Goal: Communication & Community: Answer question/provide support

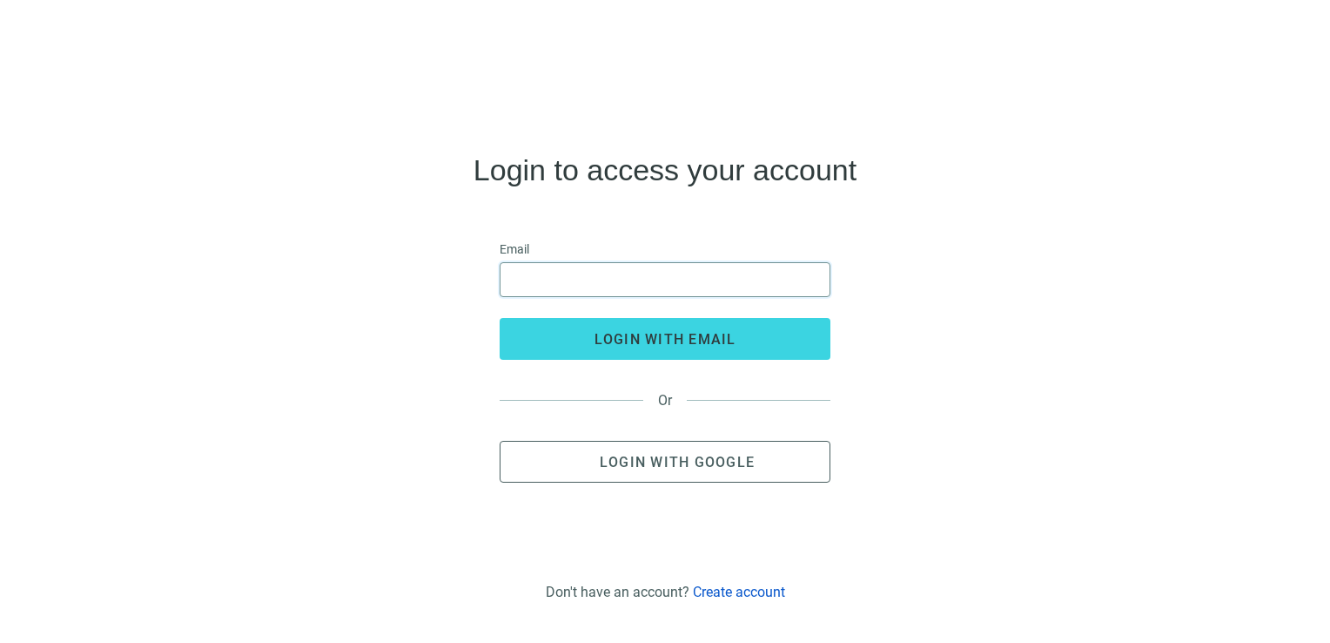
click at [613, 273] on input "email" at bounding box center [665, 279] width 308 height 33
type input "**********"
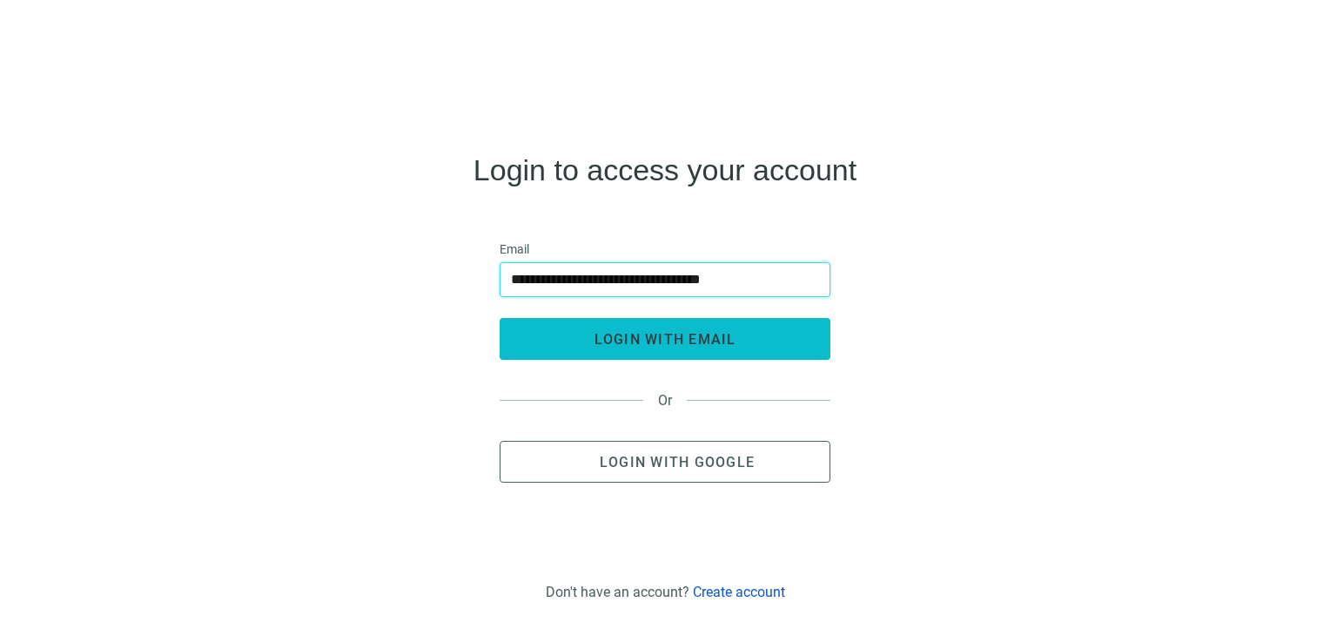
click at [636, 331] on span "login with email" at bounding box center [666, 339] width 142 height 17
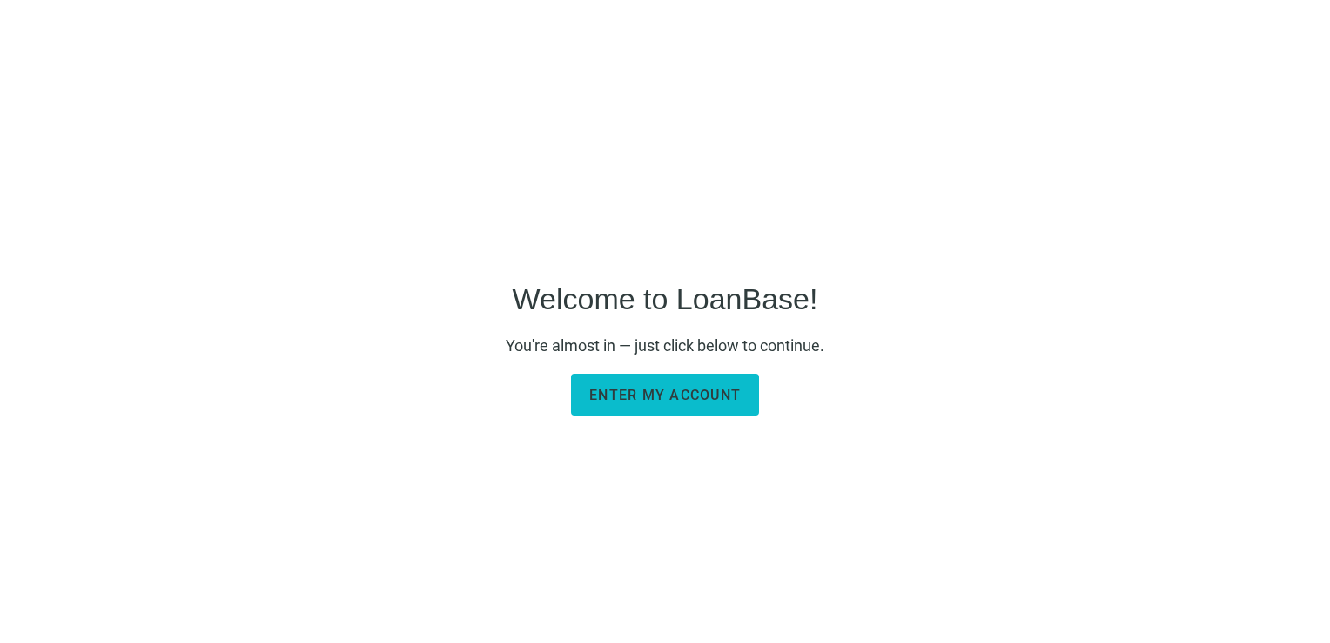
click at [677, 393] on span "Enter my account" at bounding box center [664, 395] width 151 height 17
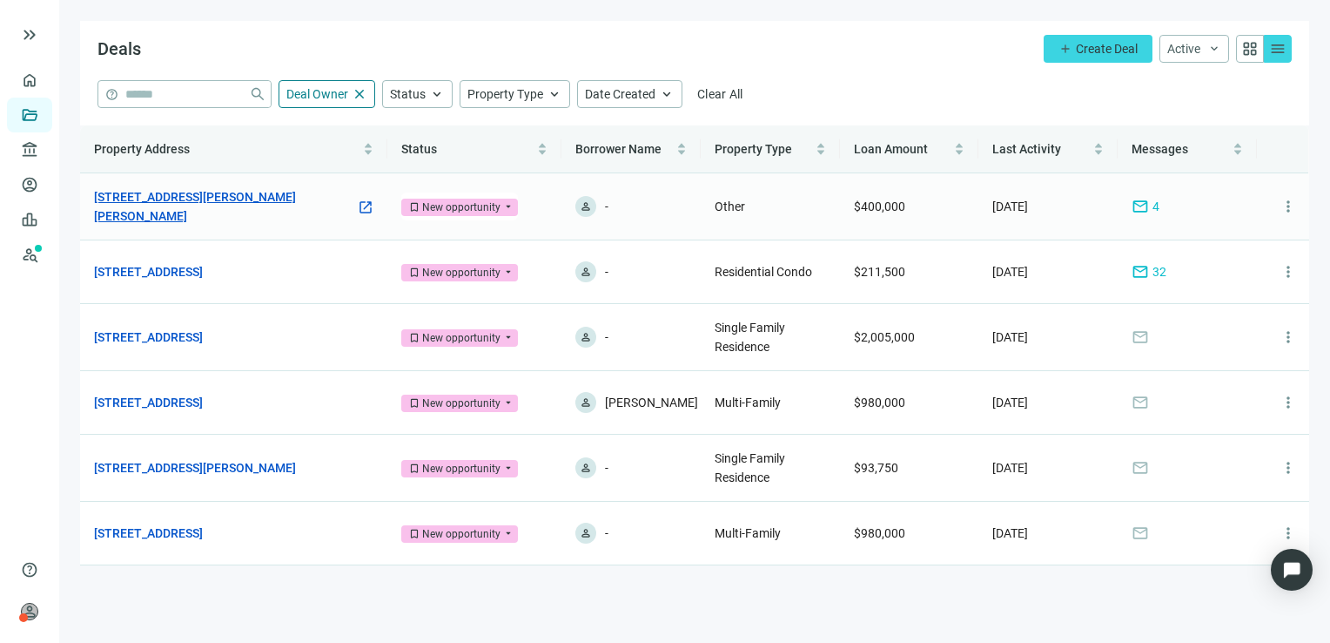
click at [219, 203] on link "7035 Middlebrook Pike, Knoxville, TN 37909" at bounding box center [225, 206] width 262 height 38
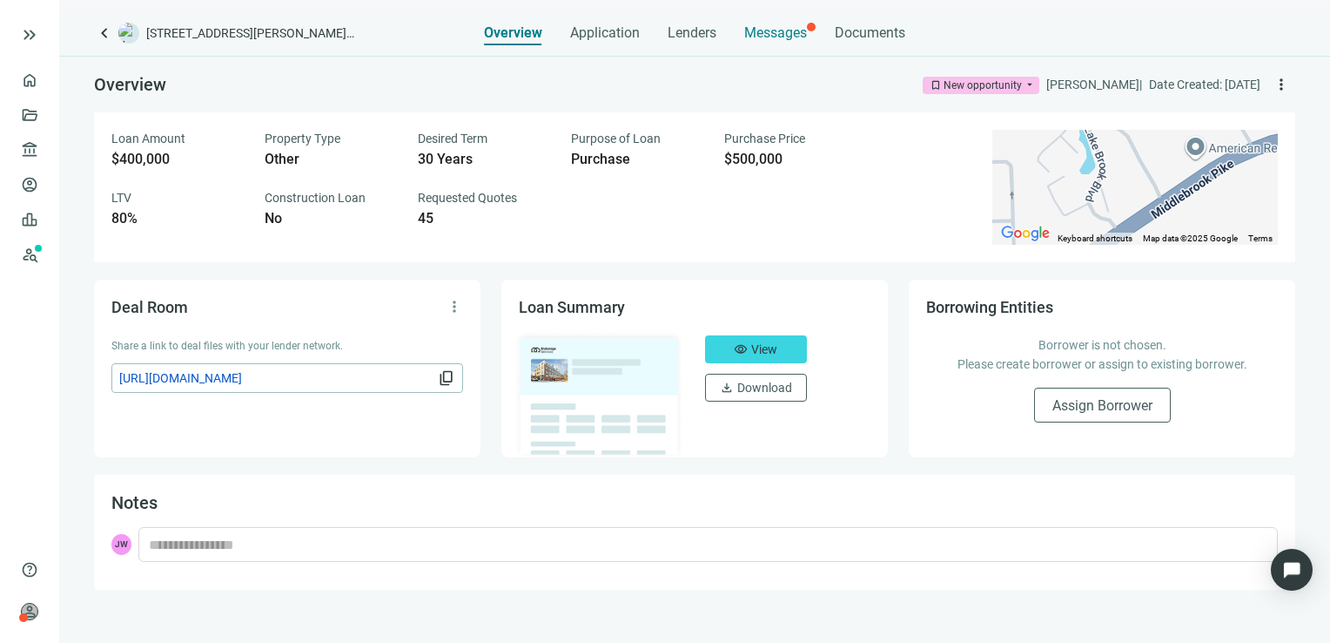
click at [774, 30] on span "Messages" at bounding box center [775, 32] width 63 height 17
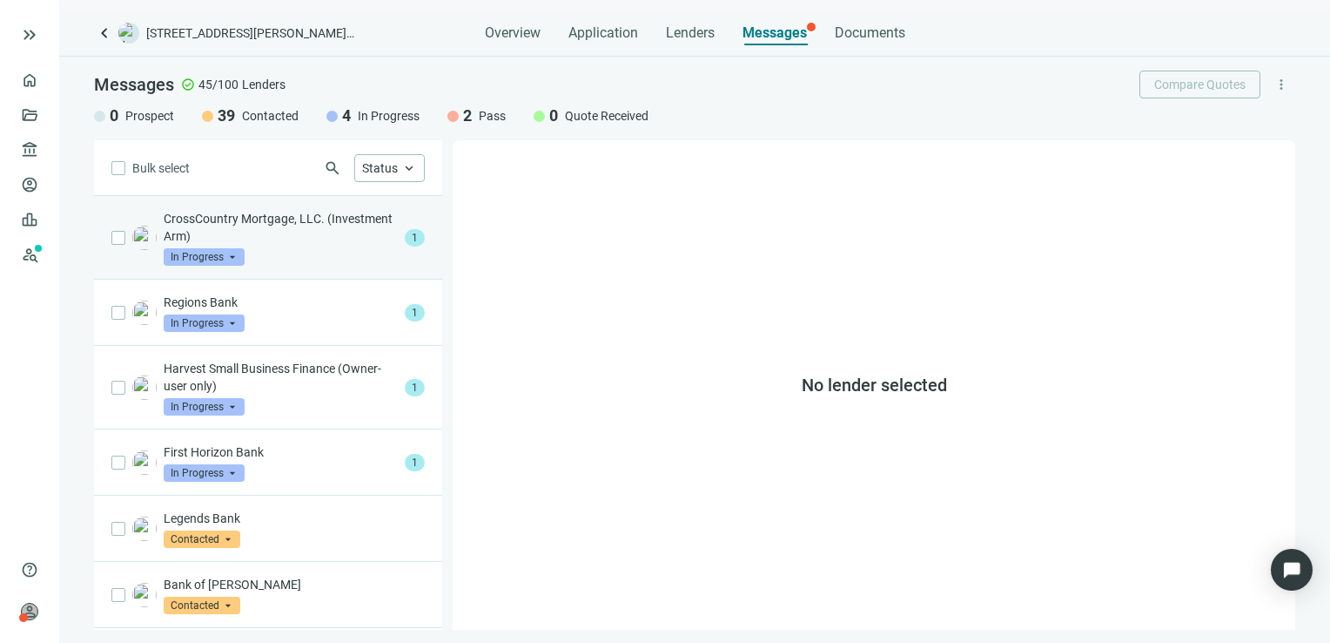
click at [286, 240] on p "CrossCountry Mortgage, LLC. (Investment Arm)" at bounding box center [281, 227] width 234 height 35
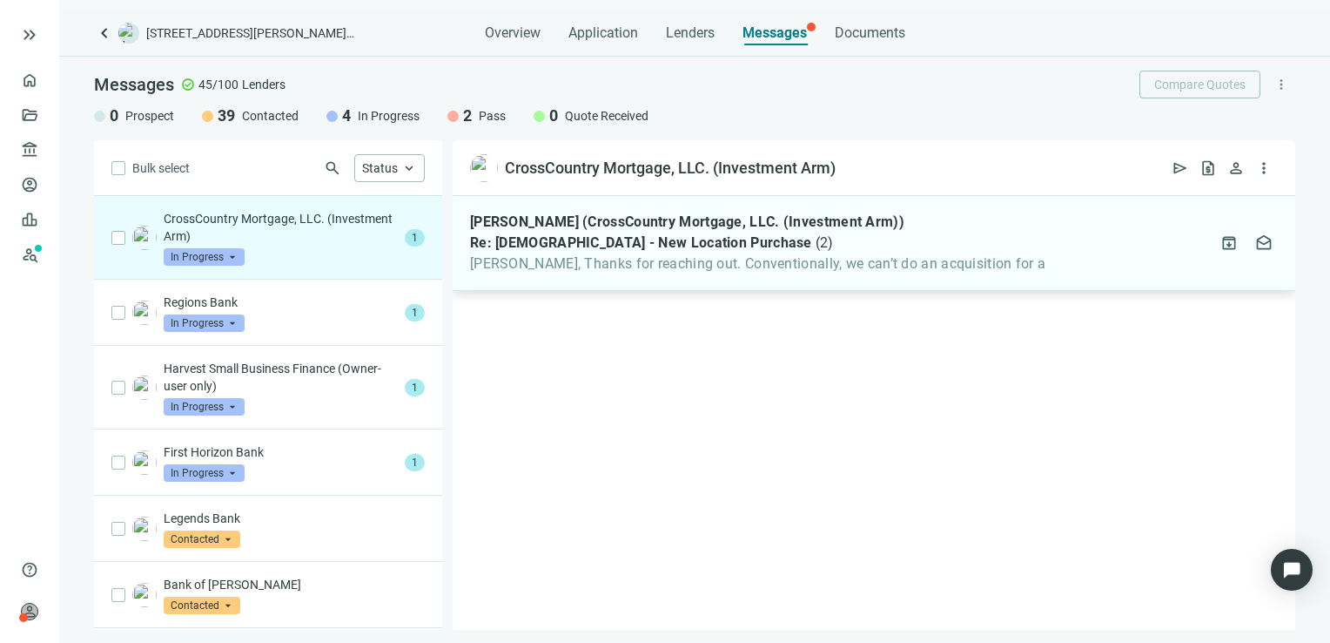
click at [638, 244] on span "Re: CHURCH - New Location Purchase" at bounding box center [641, 242] width 342 height 17
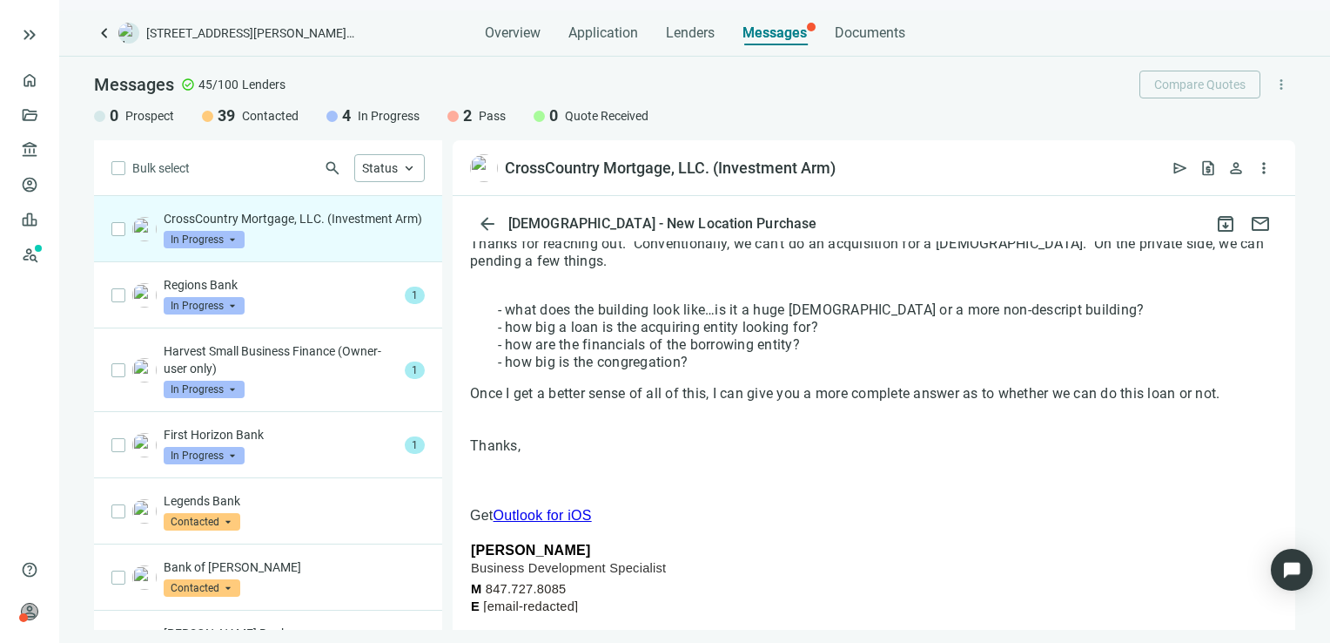
scroll to position [261, 0]
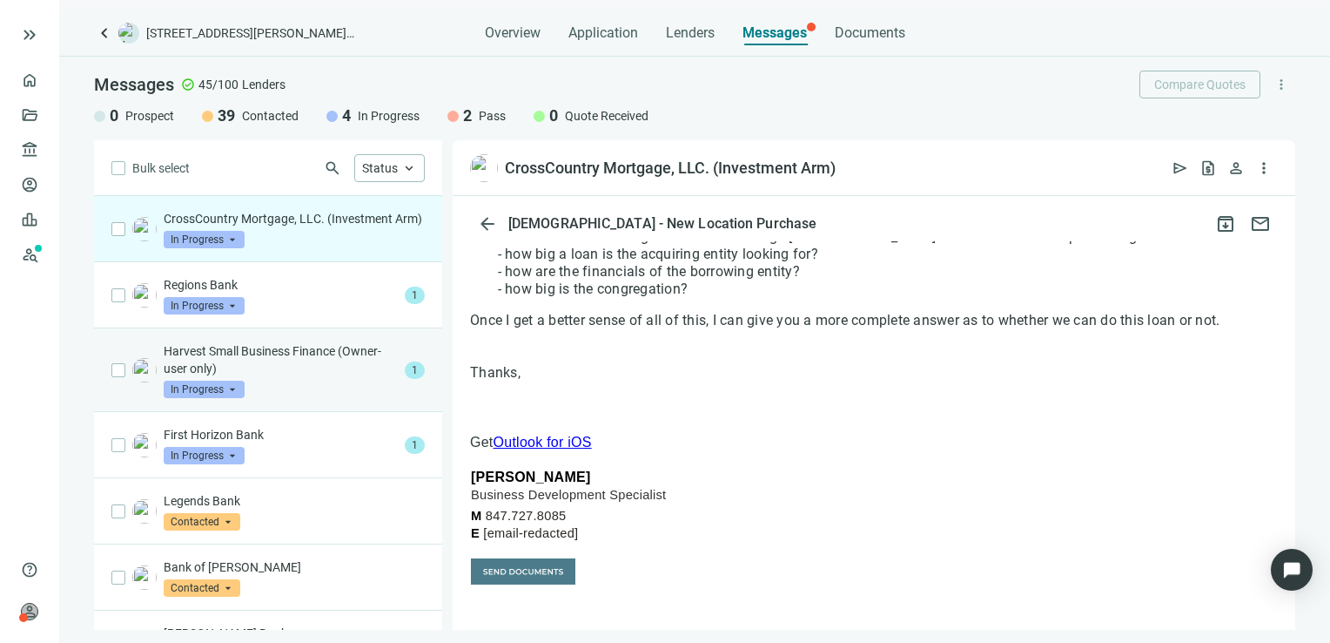
click at [313, 364] on p "Harvest Small Business Finance (Owner-user only)" at bounding box center [281, 359] width 234 height 35
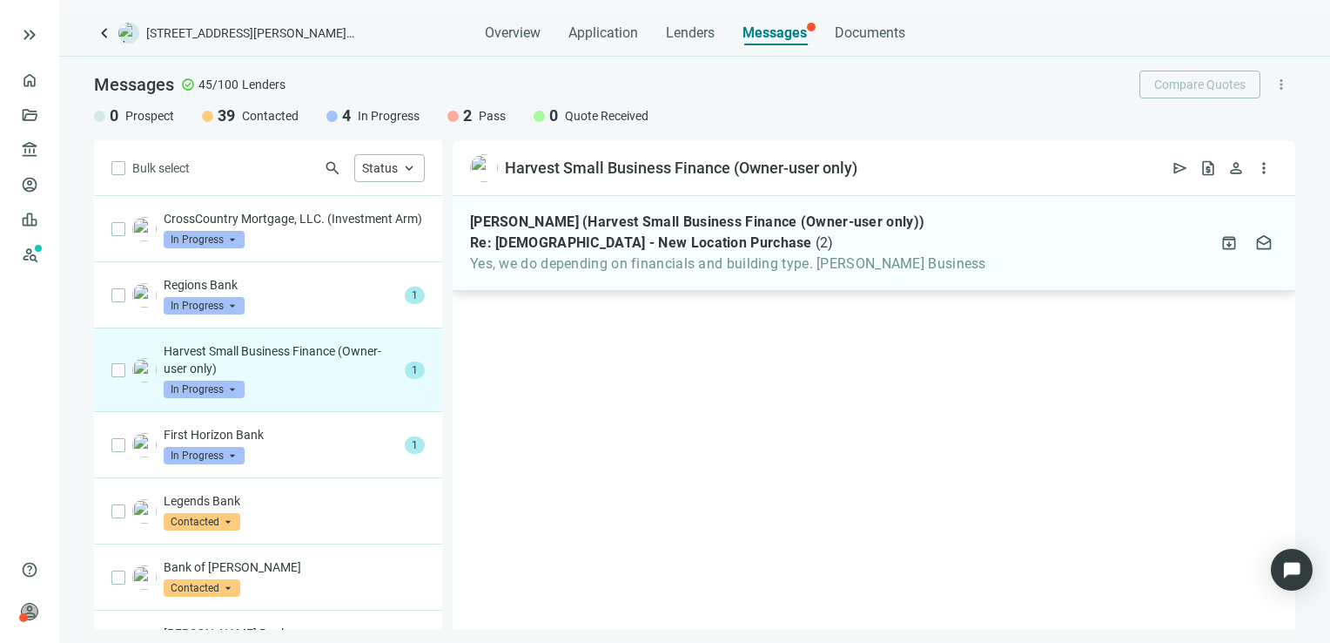
click at [730, 252] on div "Ash Patel (Harvest Small Business Finance (Owner-user only)) Re: CHURCH - New L…" at bounding box center [728, 242] width 516 height 59
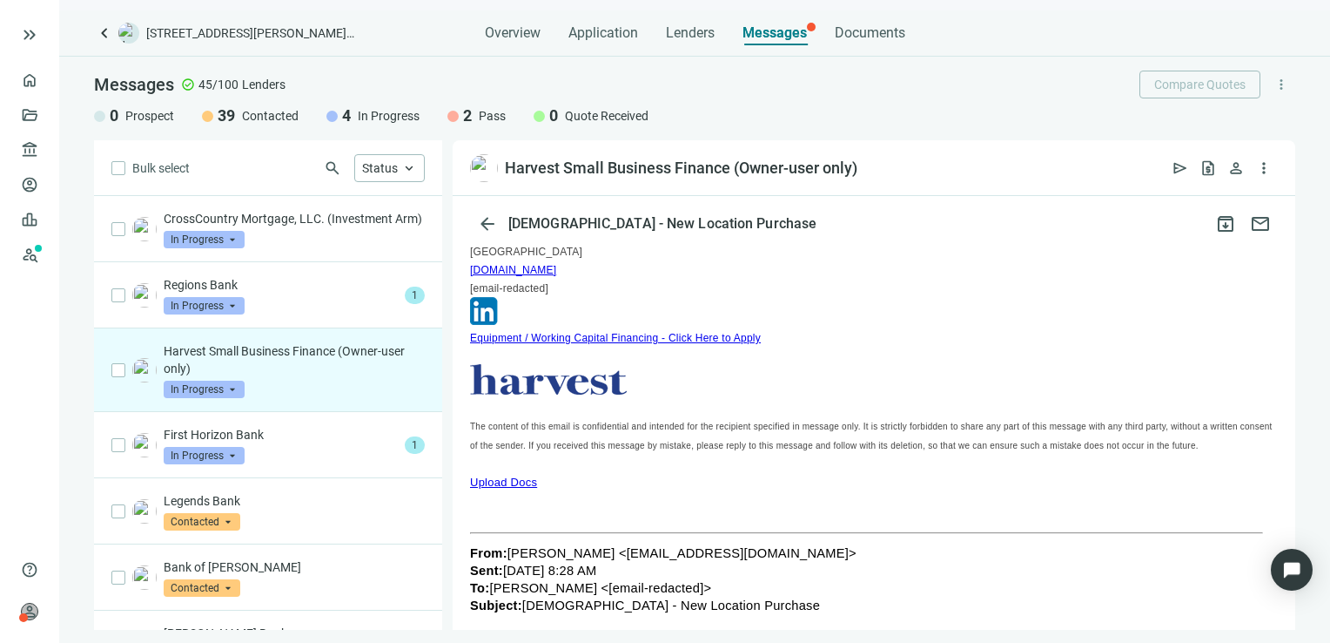
scroll to position [12, 0]
